Goal: Information Seeking & Learning: Check status

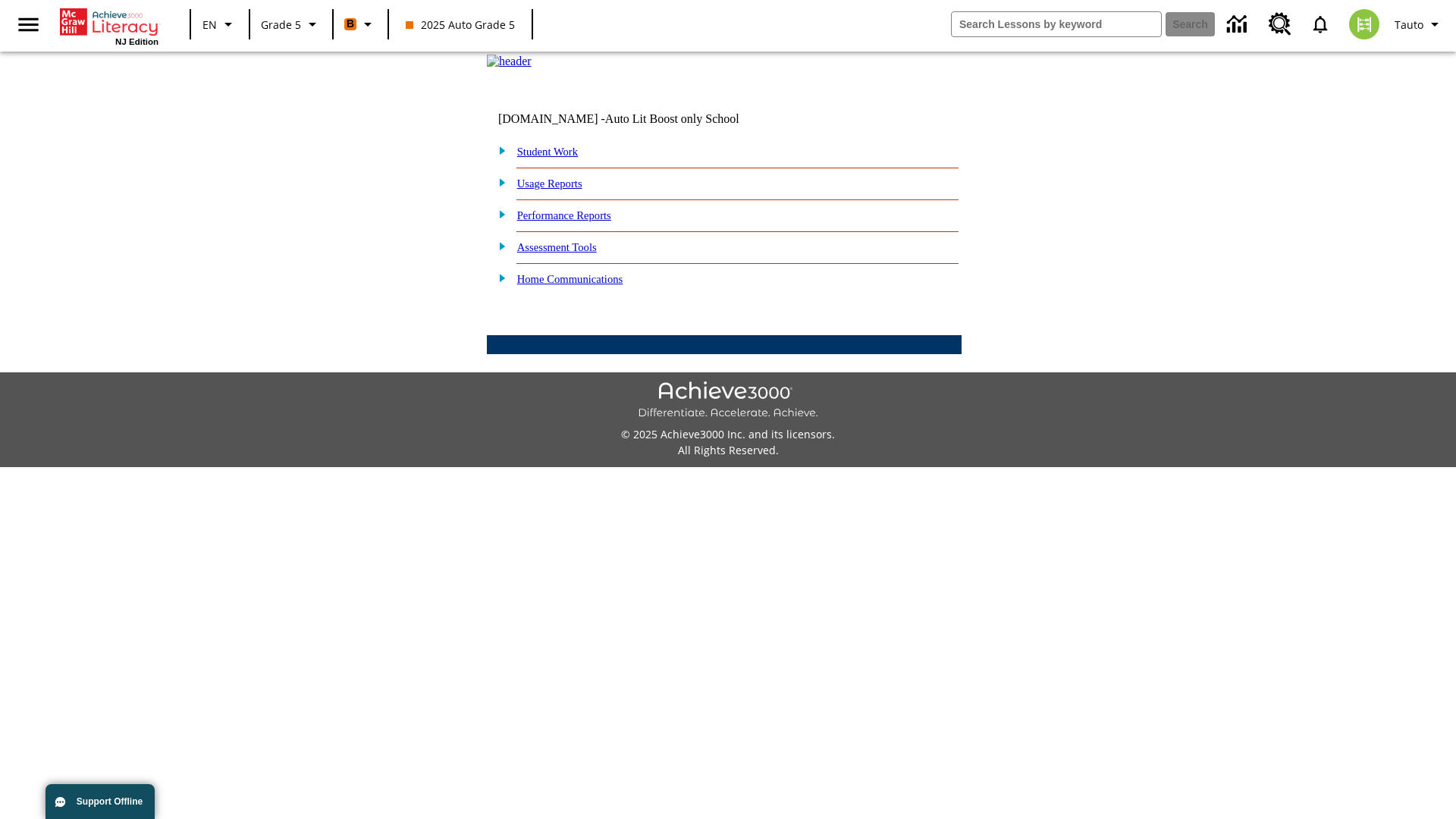
click at [580, 221] on link "Performance Reports" at bounding box center [564, 215] width 94 height 12
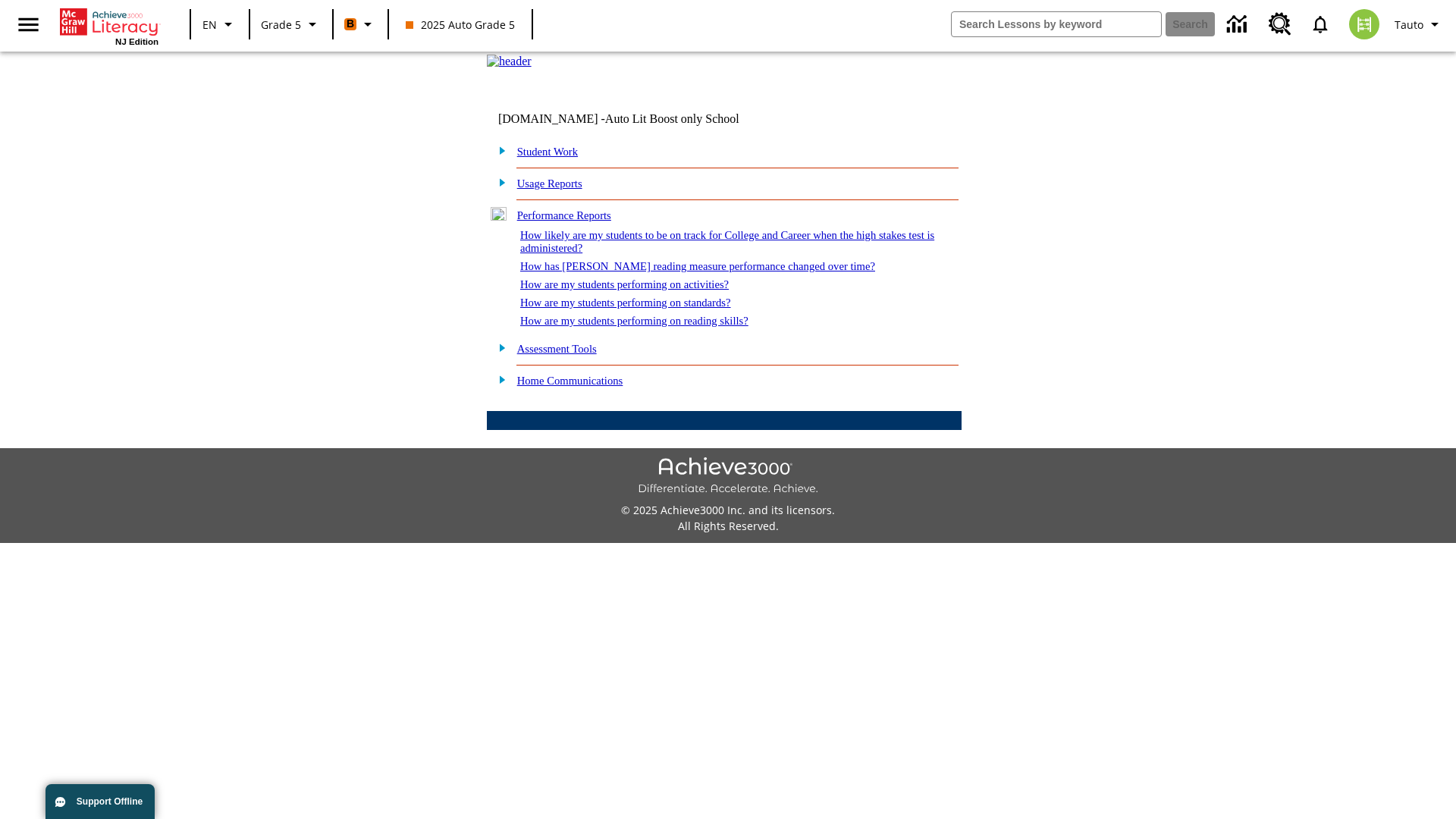
click at [650, 327] on link "How are my students performing on reading skills?" at bounding box center [634, 321] width 228 height 12
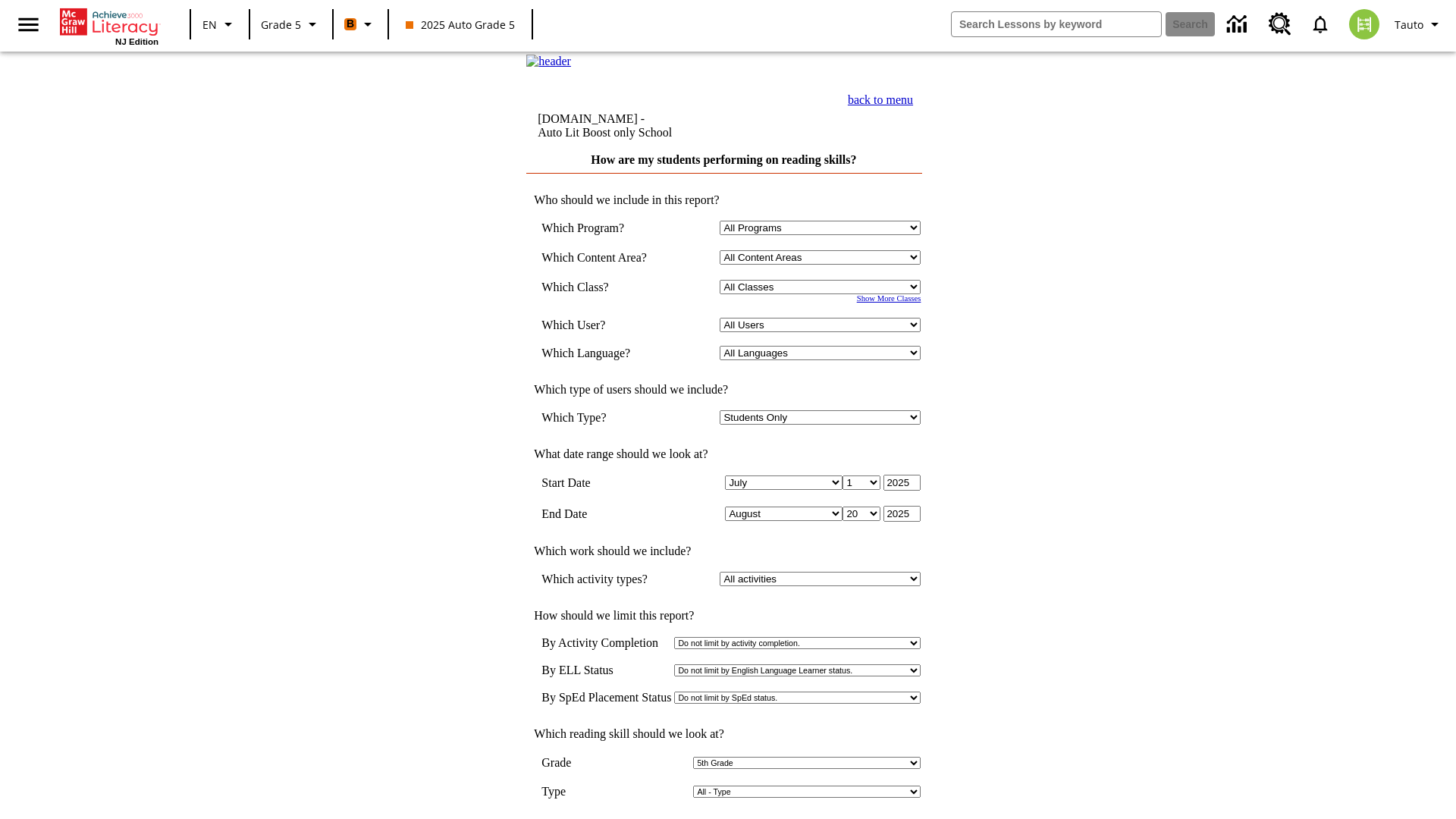
click at [823, 295] on select "Select a Class: All Classes 2025 Auto Grade 5 OL 2025 Auto Grade 6" at bounding box center [820, 287] width 201 height 15
select select "11133131"
click at [823, 333] on select "All Users Cat, Sautoen Cat, Sautoes Cat, Sautoss Donotlogin, Sautoen Twoschools…" at bounding box center [820, 325] width 201 height 15
select select "21437107"
click at [725, 818] on input "View Report" at bounding box center [724, 835] width 73 height 17
